Goal: Task Accomplishment & Management: Use online tool/utility

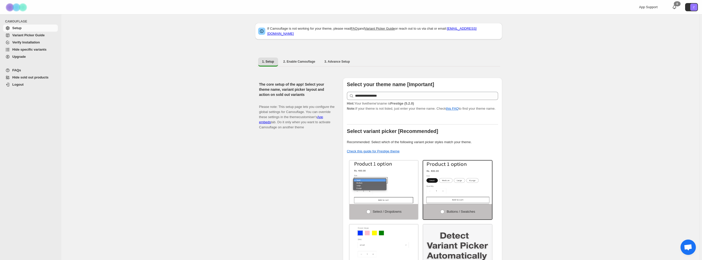
click at [34, 49] on span "Hide specific variants" at bounding box center [29, 50] width 34 height 4
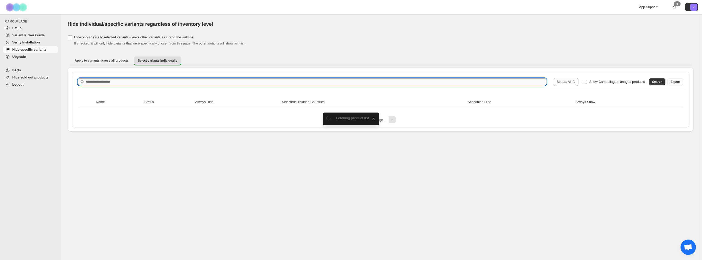
click at [119, 83] on input "Search product name" at bounding box center [316, 81] width 461 height 7
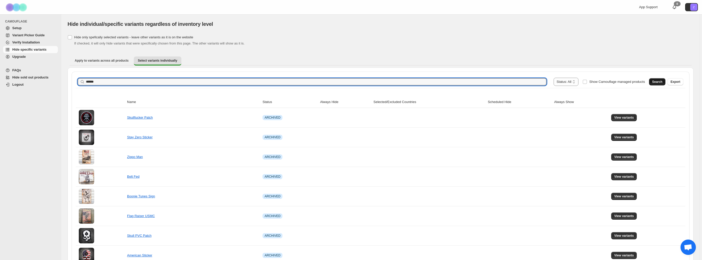
click at [660, 83] on span "Search" at bounding box center [657, 82] width 10 height 4
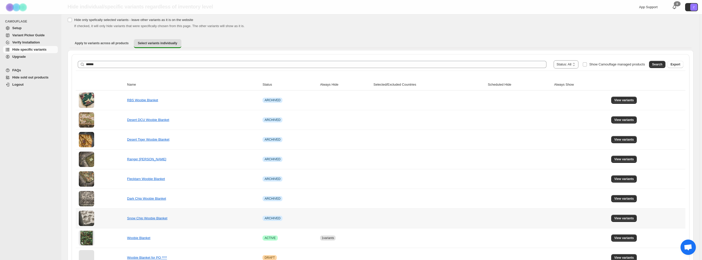
scroll to position [48, 0]
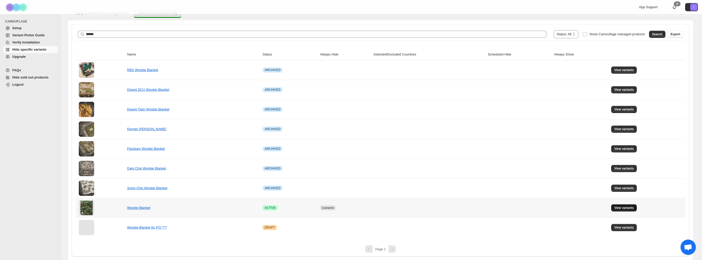
click at [628, 206] on span "View variants" at bounding box center [625, 208] width 20 height 4
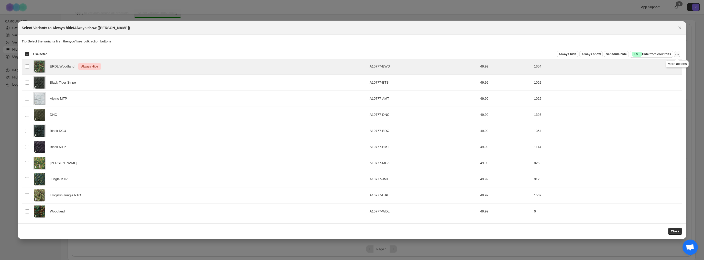
click at [679, 54] on icon "More actions" at bounding box center [677, 54] width 5 height 5
click at [649, 64] on span "Undo always hide" at bounding box center [653, 64] width 26 height 4
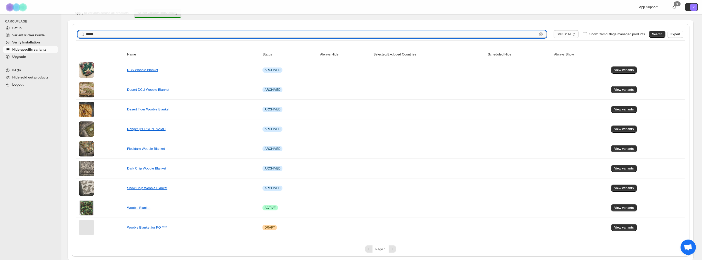
click at [113, 34] on input "******" at bounding box center [312, 34] width 452 height 7
type input "******"
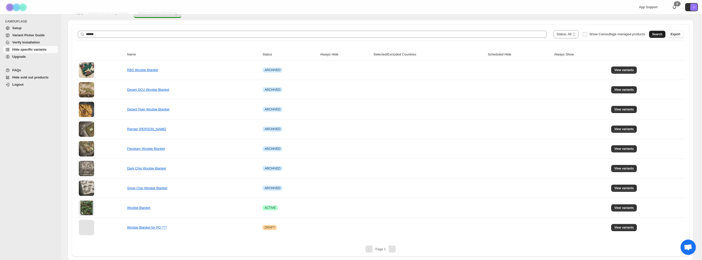
click at [660, 31] on button "Search" at bounding box center [657, 34] width 16 height 7
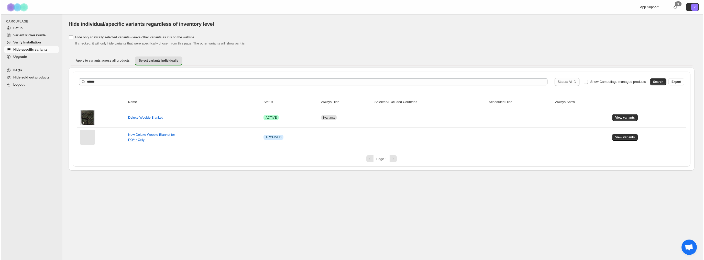
scroll to position [0, 0]
click at [626, 118] on span "View variants" at bounding box center [626, 118] width 20 height 4
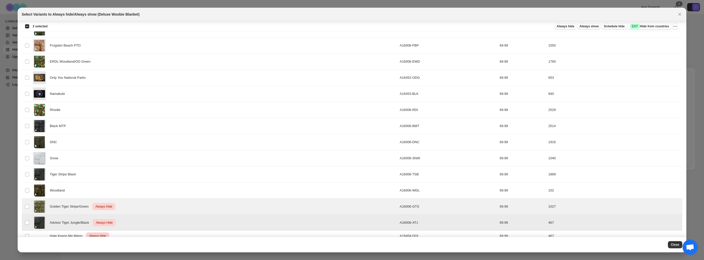
scroll to position [31, 0]
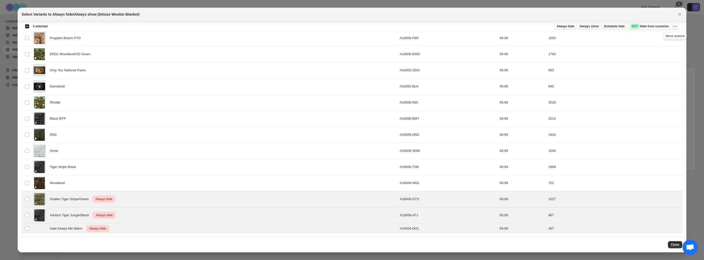
click at [675, 25] on icon "More actions" at bounding box center [675, 26] width 5 height 5
click at [638, 38] on span "Undo always hide" at bounding box center [651, 36] width 26 height 4
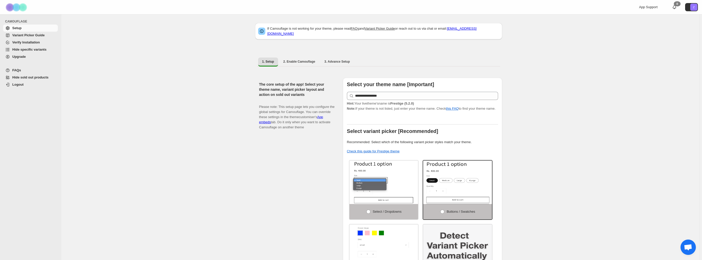
click at [38, 49] on span "Hide specific variants" at bounding box center [29, 50] width 34 height 4
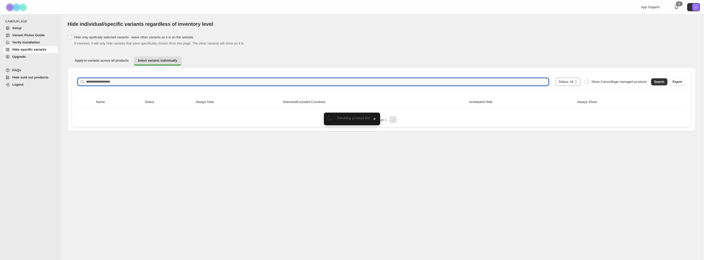
click at [184, 81] on input "Search product name" at bounding box center [317, 81] width 463 height 7
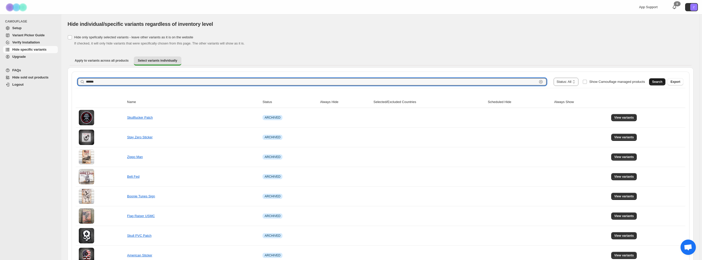
type input "******"
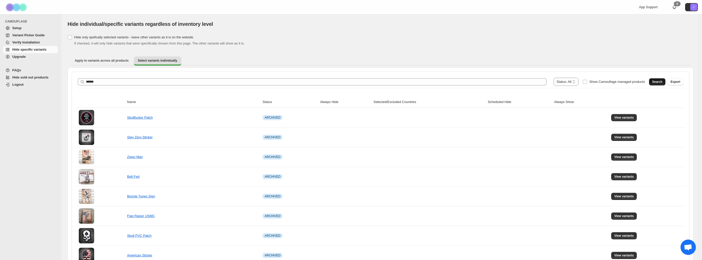
click at [655, 79] on button "Search" at bounding box center [657, 81] width 16 height 7
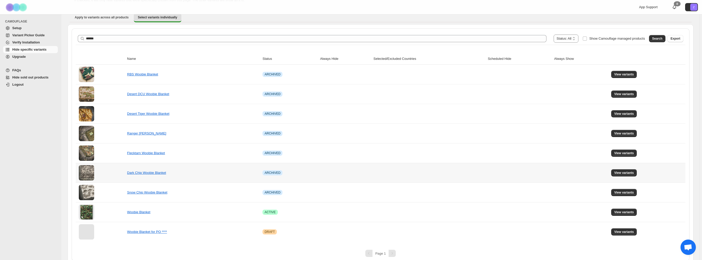
scroll to position [48, 0]
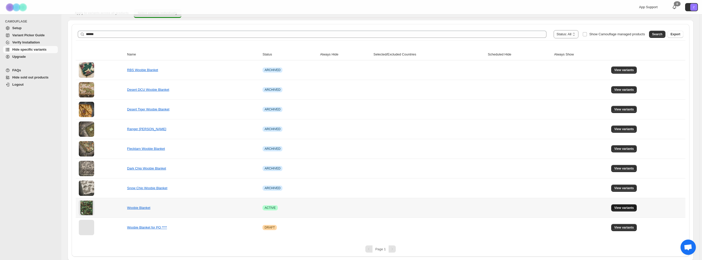
click at [633, 206] on span "View variants" at bounding box center [625, 208] width 20 height 4
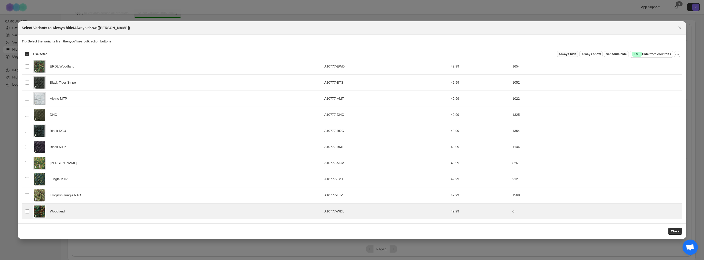
click at [575, 55] on span "Always hide" at bounding box center [568, 54] width 18 height 4
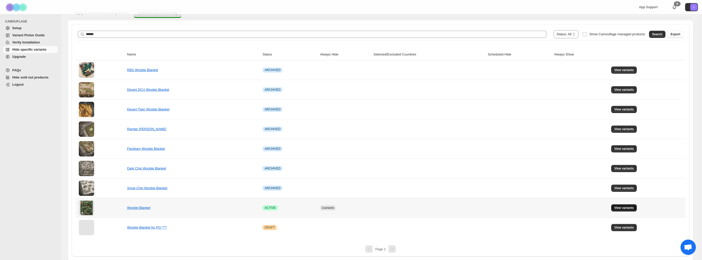
click at [621, 206] on span "View variants" at bounding box center [625, 208] width 20 height 4
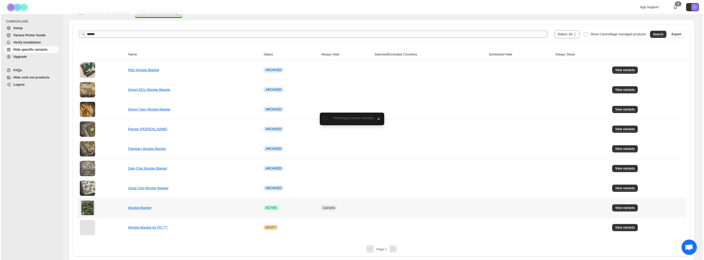
scroll to position [0, 0]
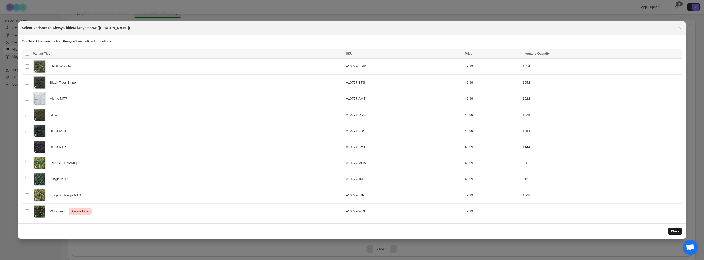
click at [676, 231] on span "Close" at bounding box center [675, 232] width 8 height 4
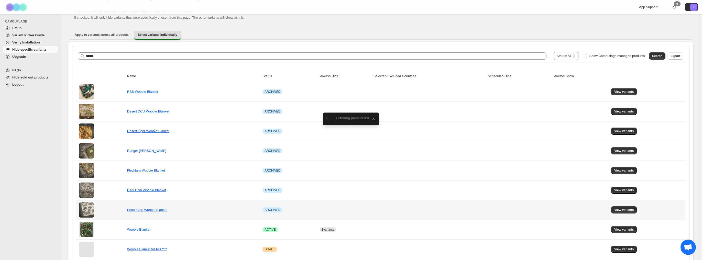
scroll to position [48, 0]
